Goal: Information Seeking & Learning: Learn about a topic

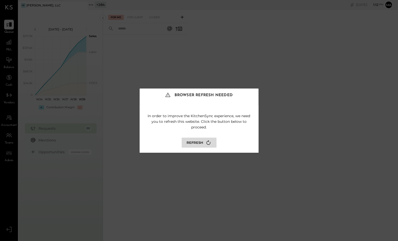
click at [199, 141] on button "Refresh" at bounding box center [199, 143] width 35 height 10
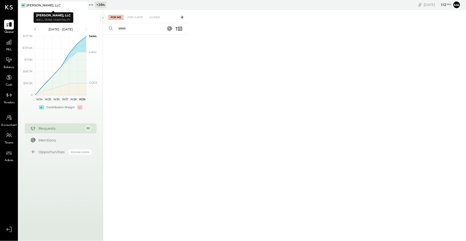
click at [84, 4] on icon at bounding box center [83, 5] width 6 height 6
click at [22, 4] on icon at bounding box center [21, 5] width 7 height 7
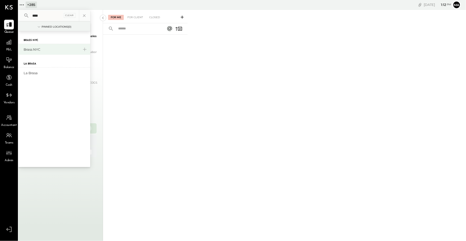
type input "****"
click at [35, 50] on div "Brass NYC" at bounding box center [51, 49] width 55 height 5
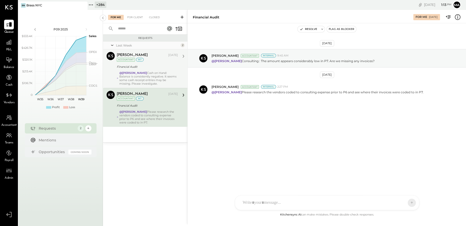
click at [139, 78] on div "@[PERSON_NAME] Cash on Hand: Balance is consistently negative. It seems some ca…" at bounding box center [148, 78] width 59 height 14
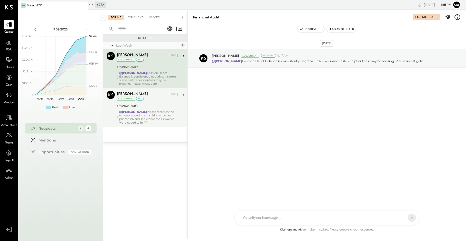
click at [144, 109] on div "Joseph Shin Sep 18, 2025 Accountant int Financial Audit @Erika Perez Please res…" at bounding box center [147, 108] width 61 height 34
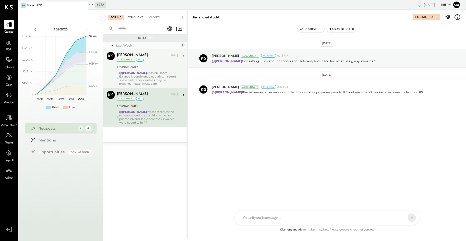
click at [134, 17] on div "For Client" at bounding box center [135, 17] width 21 height 5
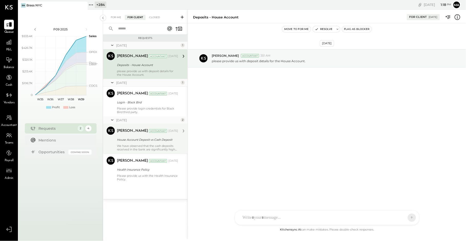
click at [142, 144] on div "Vinay Navlakha Accountant Jul 03, 2025 House Account Deposit vs Cash Deposit We…" at bounding box center [147, 139] width 61 height 25
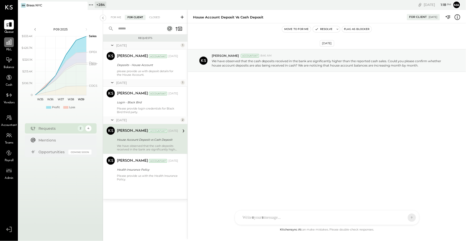
click at [8, 44] on icon at bounding box center [8, 42] width 5 height 5
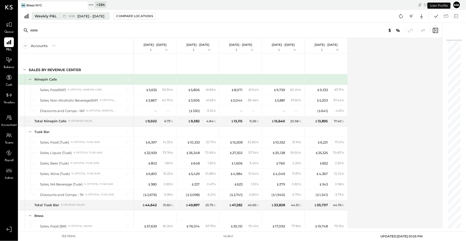
click at [89, 14] on span "Sep 15 - 21, 2025" at bounding box center [91, 16] width 27 height 5
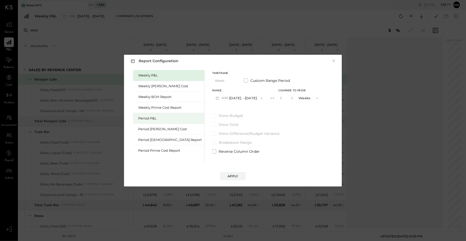
click at [153, 119] on div "Period P&L" at bounding box center [170, 118] width 64 height 5
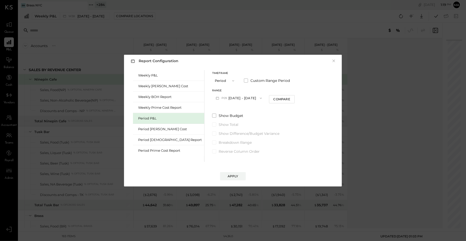
click at [235, 97] on button "P09 Aug 25 - Sep 28, 2025" at bounding box center [238, 97] width 53 height 9
click at [225, 107] on div "P08 Jul 28 - Aug 24, 2025" at bounding box center [241, 109] width 58 height 11
click at [273, 98] on div "Compare" at bounding box center [281, 99] width 17 height 4
click at [289, 98] on icon "button" at bounding box center [290, 98] width 3 height 3
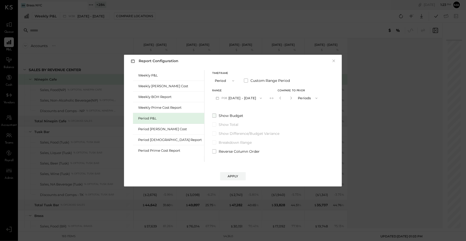
type input "*"
click at [234, 175] on div "Apply" at bounding box center [232, 176] width 11 height 4
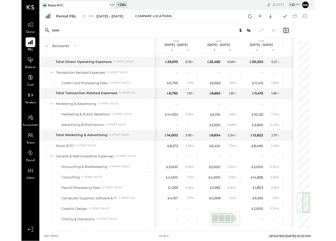
scroll to position [1303, 0]
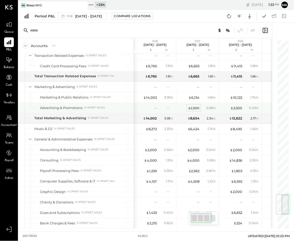
click at [194, 110] on div "$ 2,500" at bounding box center [194, 108] width 12 height 5
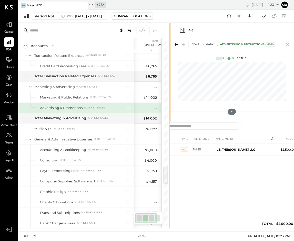
drag, startPoint x: 257, startPoint y: 49, endPoint x: 178, endPoint y: 58, distance: 78.8
click at [178, 58] on div "Accounts S % GL P08 Jul 28 - Aug 24, 2025 $ % P07 Jun 30 - Jul 27, 2025 $ % P06…" at bounding box center [155, 126] width 275 height 206
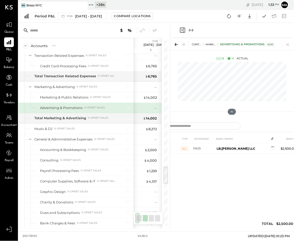
click at [88, 37] on div at bounding box center [89, 30] width 143 height 15
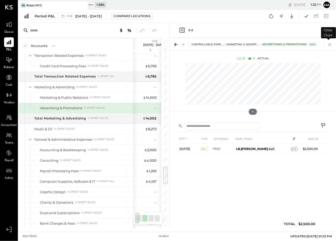
click at [331, 43] on icon at bounding box center [330, 44] width 7 height 7
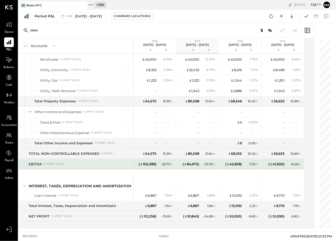
scroll to position [1740, 0]
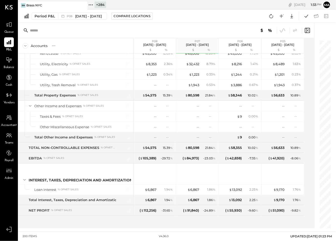
click at [178, 16] on div "Period P&L P08 Jul 28 - Aug 24, 2025 Compare Locations Google Sheets Excel" at bounding box center [177, 16] width 318 height 13
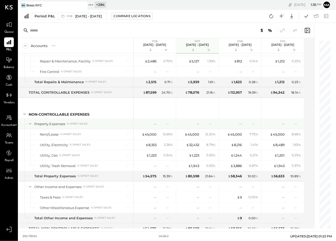
scroll to position [1649, 0]
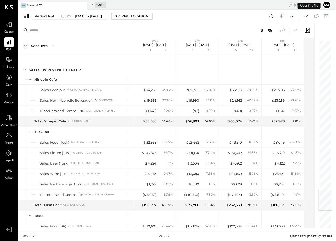
scroll to position [1269, 0]
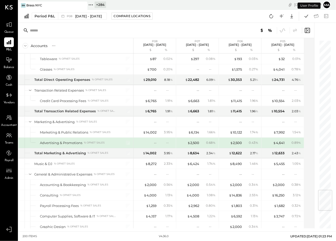
click at [84, 36] on div at bounding box center [166, 30] width 296 height 15
click at [9, 27] on icon at bounding box center [9, 24] width 7 height 7
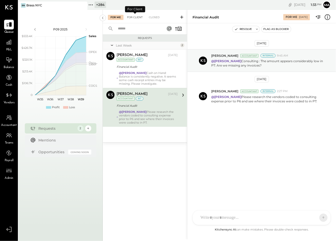
click at [135, 16] on div "For Client" at bounding box center [135, 17] width 21 height 5
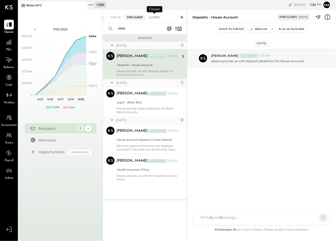
click at [155, 16] on div "Closed" at bounding box center [154, 17] width 16 height 5
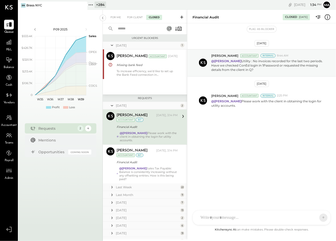
click at [157, 132] on div "@[PERSON_NAME] Please work with the client in obtaining the login for utility a…" at bounding box center [149, 136] width 58 height 11
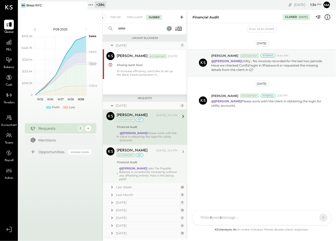
click at [152, 172] on div "@[PERSON_NAME] Sales Tax Payable: Balance is consistently increasing without an…" at bounding box center [148, 174] width 59 height 14
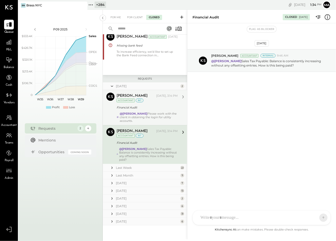
scroll to position [20, 0]
click at [113, 167] on icon at bounding box center [112, 167] width 5 height 5
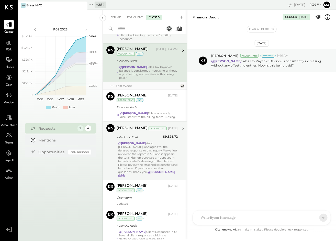
scroll to position [104, 0]
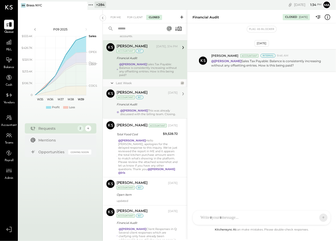
click at [153, 105] on div "Financial Audit" at bounding box center [147, 104] width 60 height 5
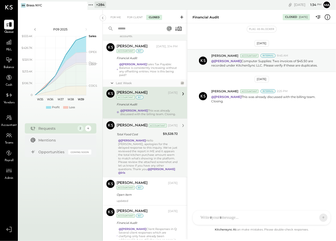
click at [156, 149] on div "@[PERSON_NAME] Hello [PERSON_NAME], apologies for the delayed response to this …" at bounding box center [148, 157] width 60 height 36
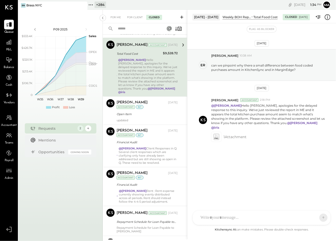
scroll to position [200, 0]
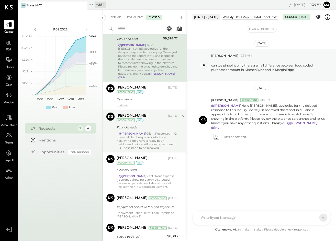
click at [147, 132] on div "@[PERSON_NAME] Client Responses in Q: Several client responses which are clarif…" at bounding box center [148, 141] width 59 height 18
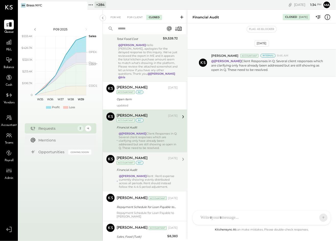
click at [147, 167] on div "Financial Audit" at bounding box center [147, 169] width 60 height 5
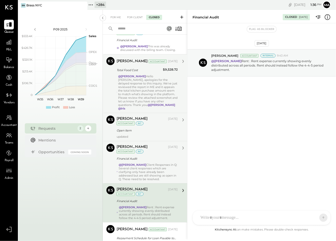
scroll to position [173, 0]
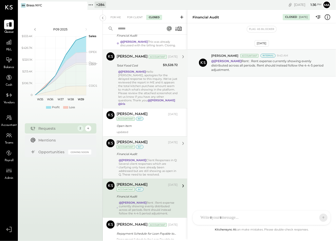
click at [154, 164] on div "@[PERSON_NAME] Client Responses in Q: Several client responses which are clarif…" at bounding box center [148, 168] width 59 height 18
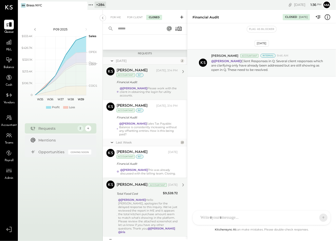
scroll to position [26, 0]
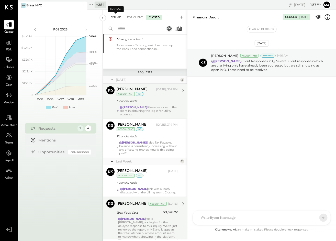
click at [116, 16] on div "For Me" at bounding box center [116, 17] width 16 height 5
